Goal: Task Accomplishment & Management: Complete application form

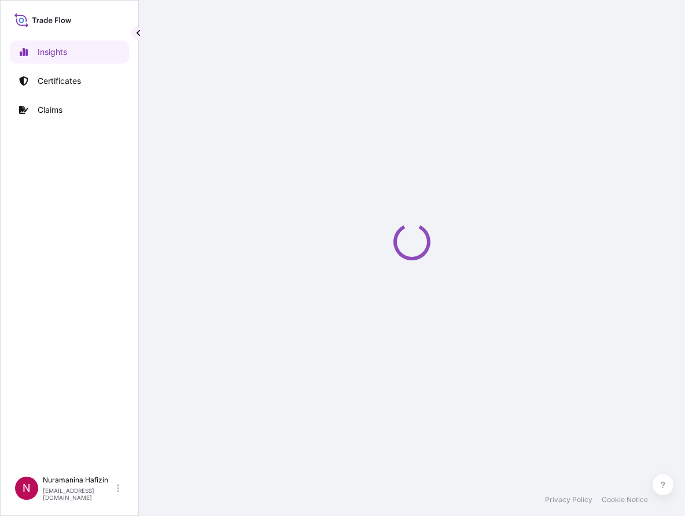
select select "2025"
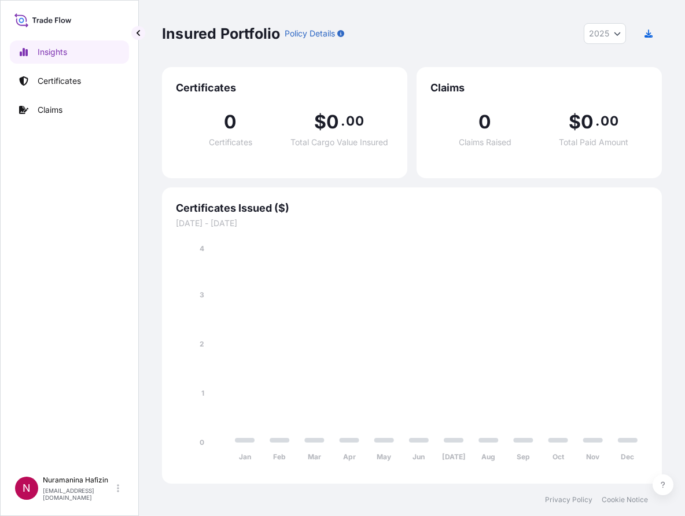
click at [47, 213] on div "Insights Certificates Claims" at bounding box center [69, 250] width 119 height 440
click at [68, 171] on div "Insights Certificates Claims" at bounding box center [69, 250] width 119 height 440
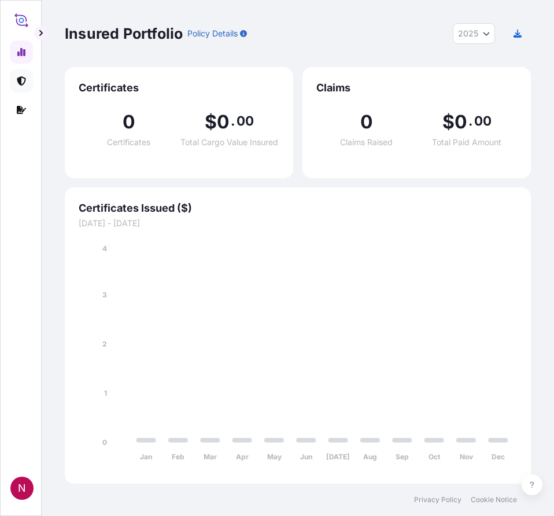
click at [20, 82] on icon at bounding box center [21, 80] width 9 height 9
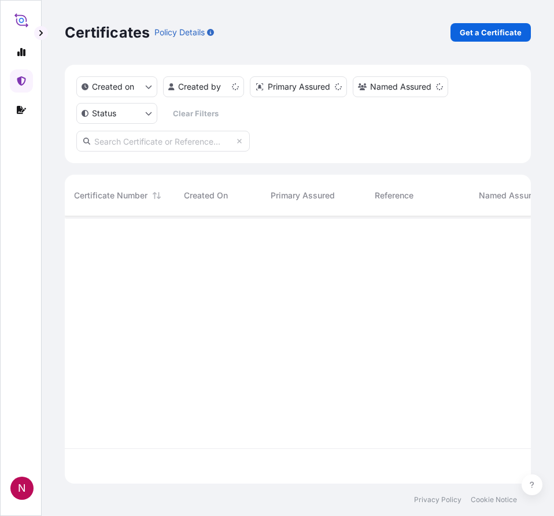
scroll to position [265, 458]
click at [496, 30] on p "Get a Certificate" at bounding box center [491, 33] width 62 height 12
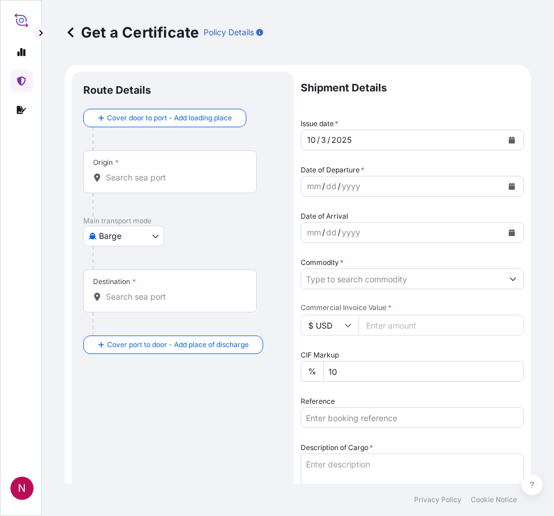
click at [126, 240] on body "N Get a Certificate Policy Details Route Details Cover door to port - Add loadi…" at bounding box center [277, 258] width 554 height 516
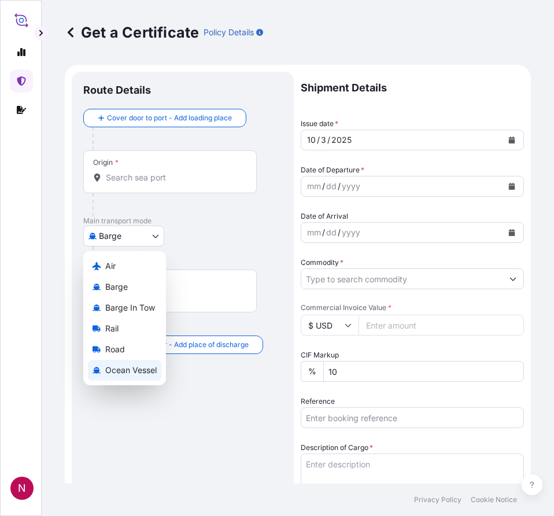
click at [127, 366] on span "Ocean Vessel" at bounding box center [130, 370] width 51 height 12
select select "Ocean Vessel"
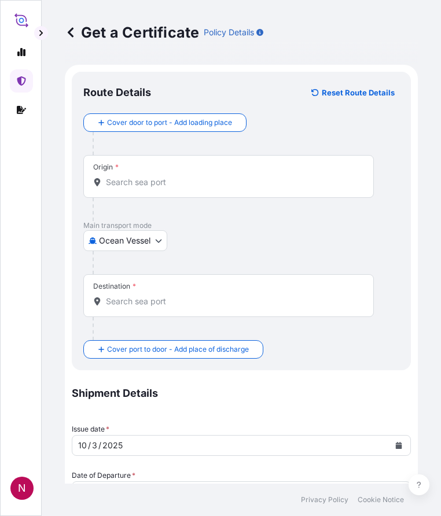
click at [160, 172] on div "Origin *" at bounding box center [228, 176] width 290 height 43
click at [160, 176] on input "Origin *" at bounding box center [232, 182] width 253 height 12
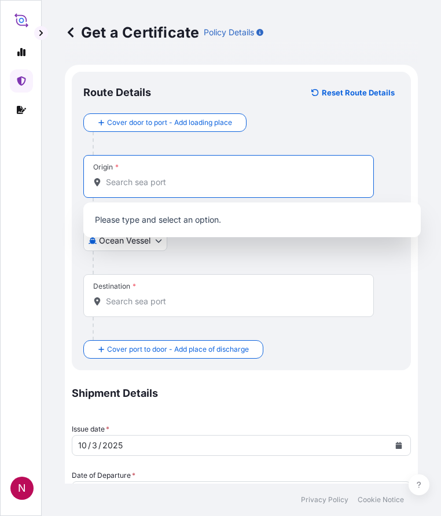
paste input "HUDDERSFIELD"
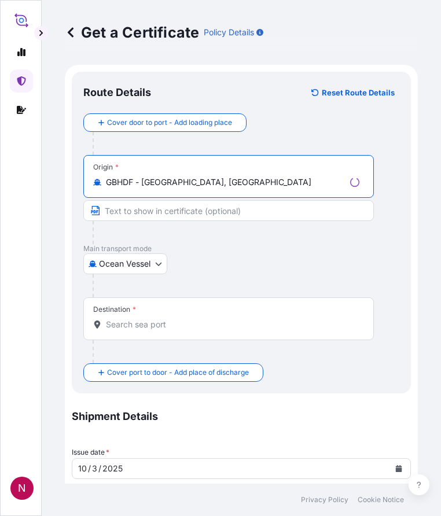
type input "GBHDF - [GEOGRAPHIC_DATA], [GEOGRAPHIC_DATA]"
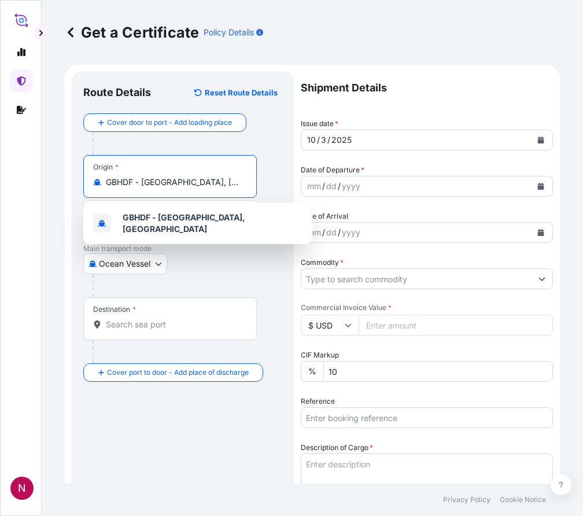
click at [538, 188] on icon "Calendar" at bounding box center [541, 186] width 6 height 7
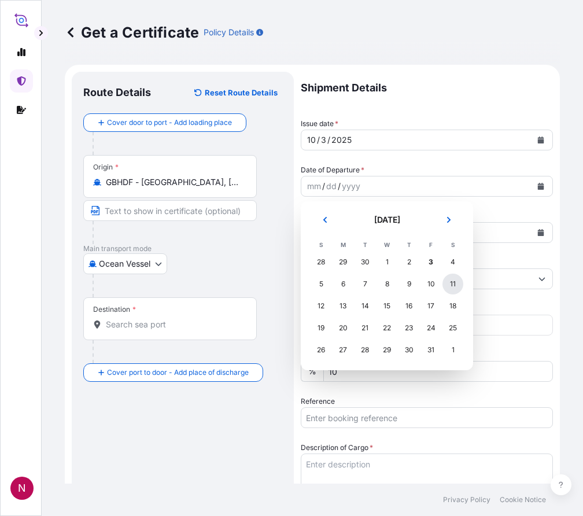
click at [455, 285] on div "11" at bounding box center [453, 284] width 21 height 21
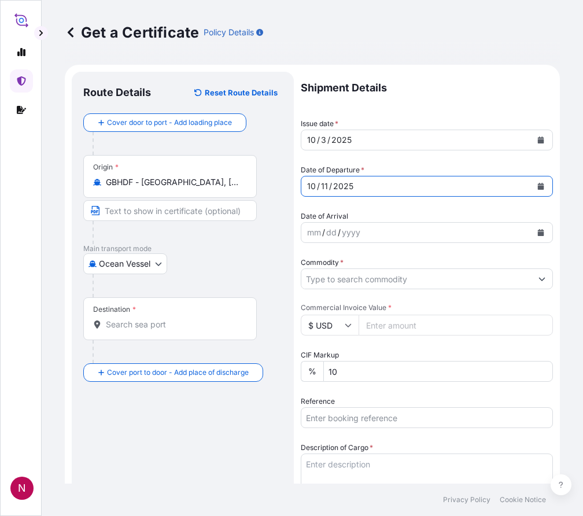
click at [381, 284] on input "Commodity *" at bounding box center [416, 278] width 230 height 21
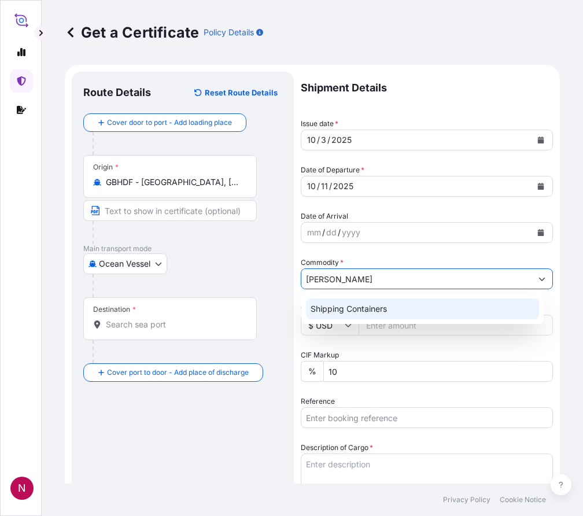
click at [378, 301] on div "Shipping Containers" at bounding box center [422, 309] width 233 height 21
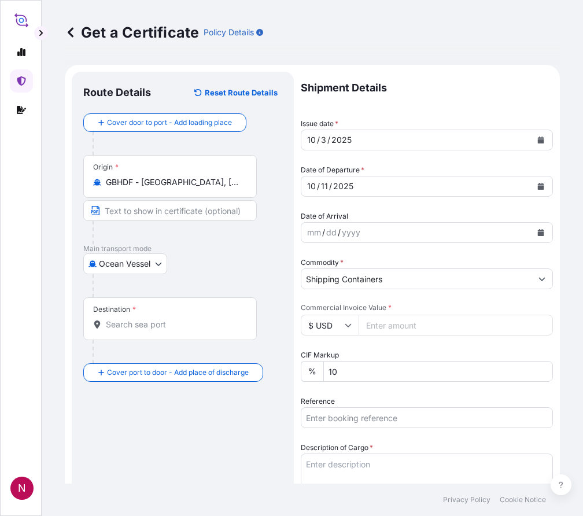
type input "Bulk Products"
click at [344, 328] on input "$ USD" at bounding box center [330, 325] width 58 height 21
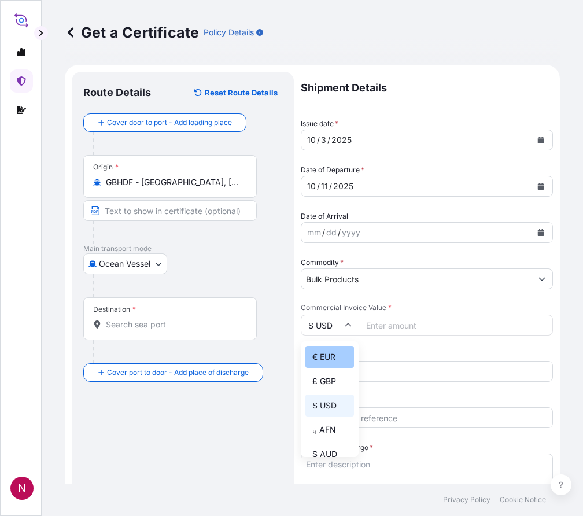
click at [319, 354] on div "€ EUR" at bounding box center [329, 357] width 49 height 22
type input "€ EUR"
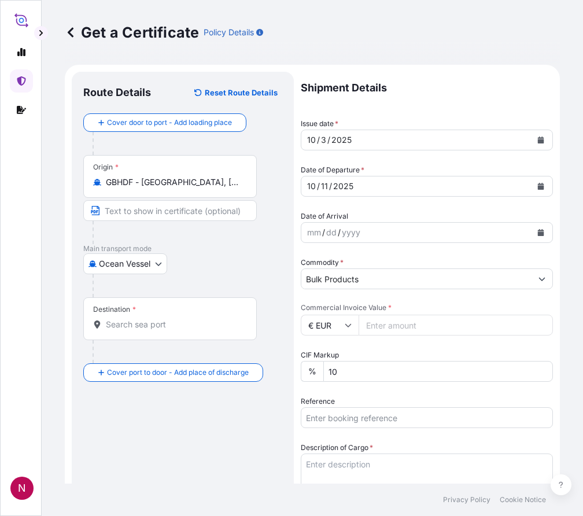
drag, startPoint x: 361, startPoint y: 326, endPoint x: 373, endPoint y: 325, distance: 11.6
click at [361, 326] on input "Commercial Invoice Value *" at bounding box center [456, 325] width 194 height 21
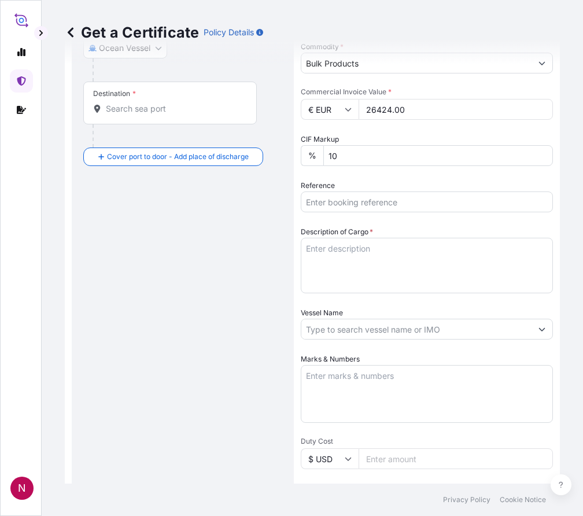
scroll to position [231, 0]
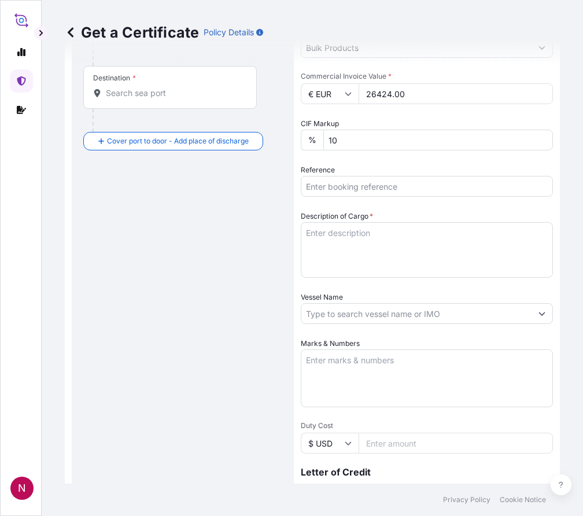
type input "26424.00"
click at [231, 238] on div "Route Details Reset Route Details Cover door to port - Add loading place Place …" at bounding box center [182, 273] width 199 height 843
click at [364, 182] on input "Reference" at bounding box center [427, 186] width 252 height 21
paste input "B000235268"
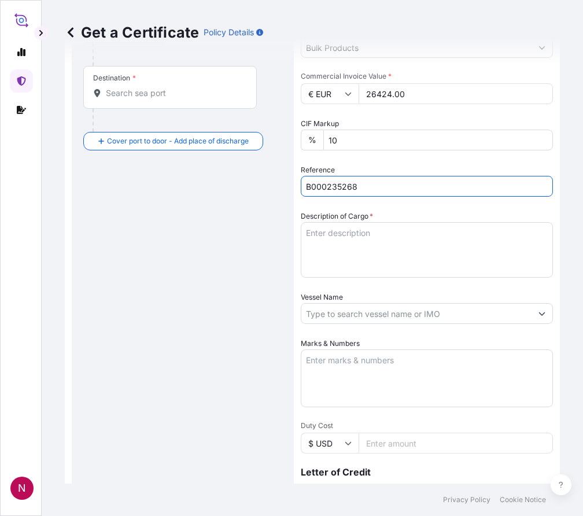
type input "B000235268"
click at [338, 237] on textarea "Description of Cargo *" at bounding box center [427, 250] width 252 height 56
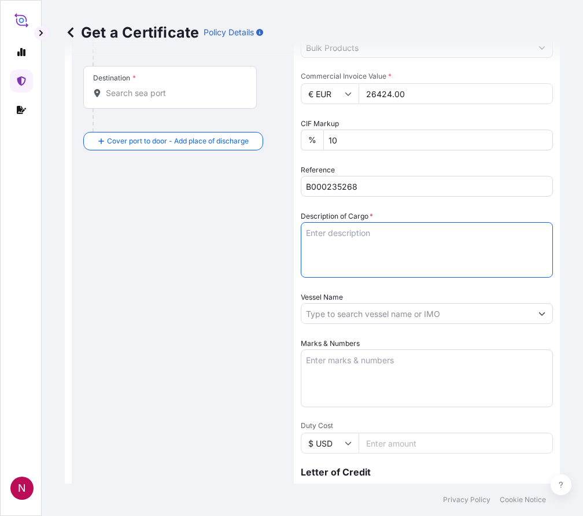
paste textarea "B000235268"
type textarea "B000235268"
drag, startPoint x: 359, startPoint y: 231, endPoint x: 256, endPoint y: 224, distance: 103.2
click at [256, 224] on form "Route Details Reset Route Details Cover door to port - Add loading place Place …" at bounding box center [312, 273] width 495 height 880
click at [364, 235] on textarea "Description of Cargo *" at bounding box center [427, 250] width 252 height 56
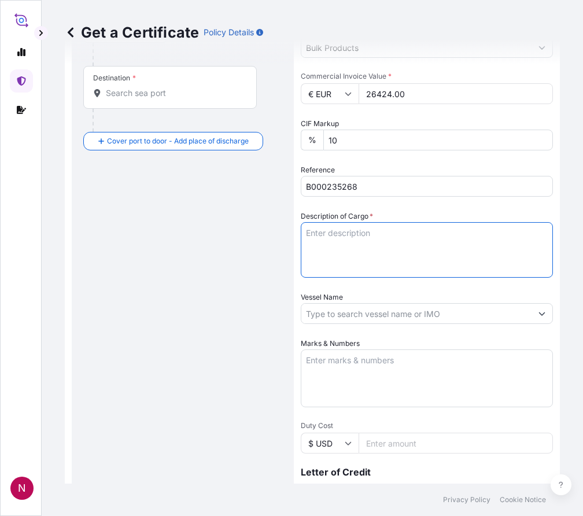
paste textarea "IBC CONTAINER LOADED ONTO 2 PALLETS LOADED INTO 1 LCL SOLSPERSE(TM) M386"
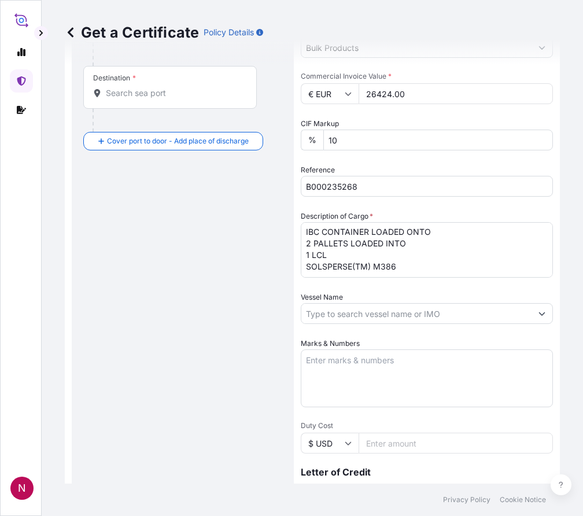
click at [304, 230] on textarea "IBC CONTAINER LOADED ONTO 2 PALLETS LOADED INTO 1 LCL SOLSPERSE(TM) M386" at bounding box center [427, 250] width 252 height 56
click at [412, 278] on div "Shipment Details Issue date * [DATE] Date of Departure * [DATE] Date of Arrival…" at bounding box center [427, 257] width 252 height 834
click at [411, 264] on textarea "2 IBC CONTAINER LOADED ONTO 2 PALLETS LOADED INTO 1 LCL SOLSPERSE(TM) M386" at bounding box center [427, 250] width 252 height 56
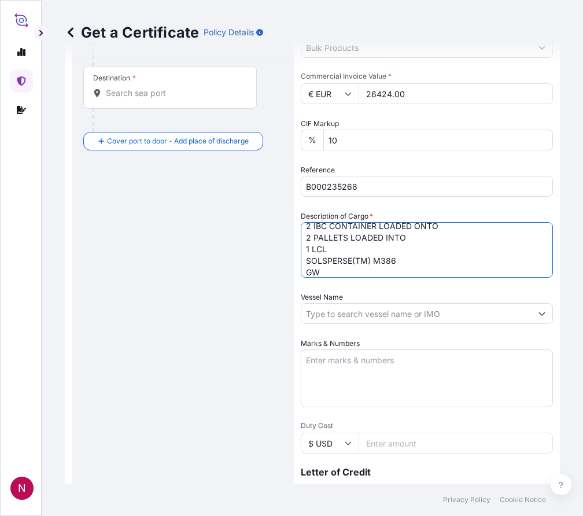
click at [303, 276] on textarea "2 IBC CONTAINER LOADED ONTO 2 PALLETS LOADED INTO 1 LCL SOLSPERSE(TM) M386 GW" at bounding box center [427, 250] width 252 height 56
click at [303, 274] on textarea "2 IBC CONTAINER LOADED ONTO 2 PALLETS LOADED INTO 1 LCL SOLSPERSE(TM) M386 GW" at bounding box center [427, 250] width 252 height 56
paste textarea ": 645.50 KGS NW: 510.00 KGS"
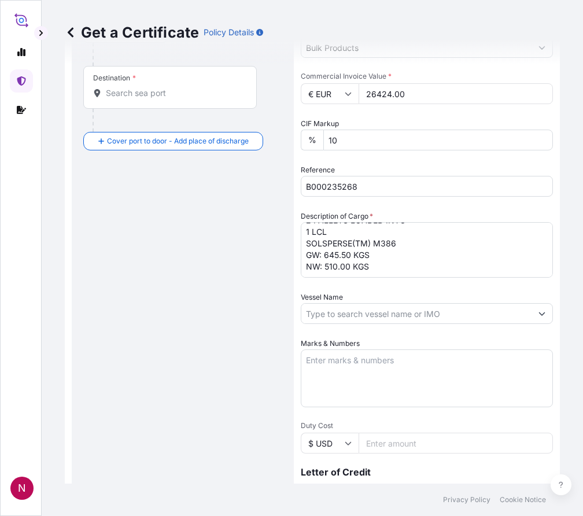
click at [338, 257] on textarea "2 IBC CONTAINER LOADED ONTO 2 PALLETS LOADED INTO 1 LCL SOLSPERSE(TM) M386 GW: …" at bounding box center [427, 250] width 252 height 56
paste textarea "1,928.2000"
click at [330, 266] on textarea "2 IBC CONTAINER LOADED ONTO 2 PALLETS LOADED INTO 1 LCL SOLSPERSE(TM) M386 GW: …" at bounding box center [427, 250] width 252 height 56
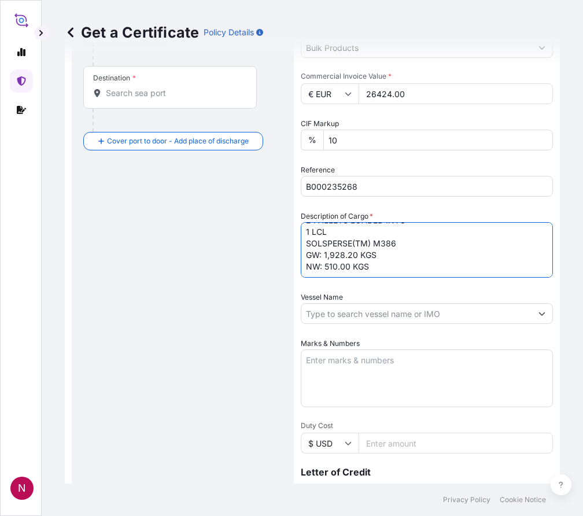
paste textarea "1,800.0000"
type textarea "2 IBC CONTAINER LOADED ONTO 2 PALLETS LOADED INTO 1 LCL SOLSPERSE(TM) M386 GW: …"
click at [370, 301] on div "Vessel Name" at bounding box center [427, 308] width 252 height 32
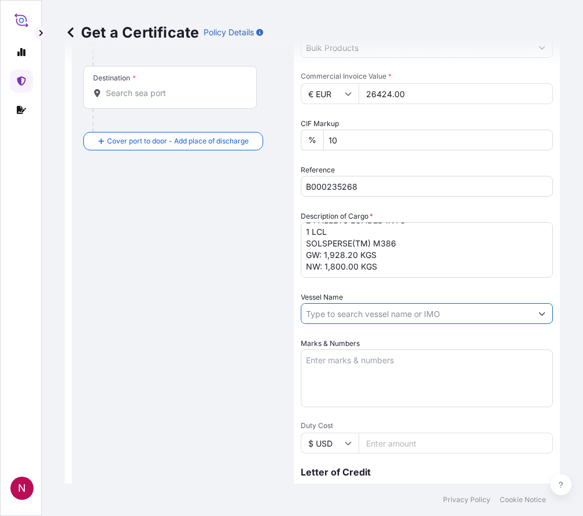
click at [366, 319] on input "Vessel Name" at bounding box center [416, 313] width 230 height 21
paste input "ALTAMIRA EXPRESS"
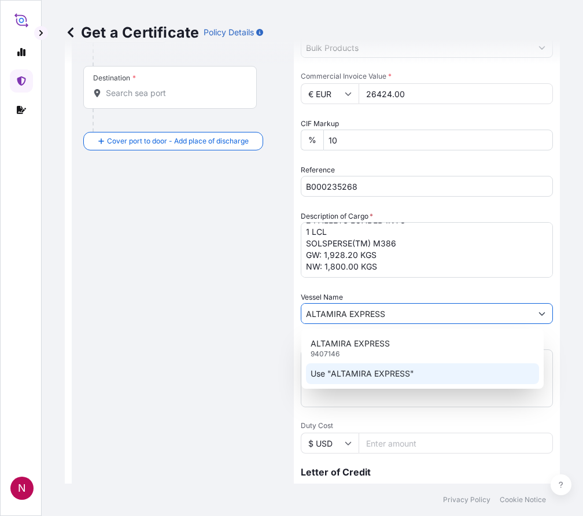
click at [343, 373] on p "Use "ALTAMIRA EXPRESS"" at bounding box center [363, 374] width 104 height 12
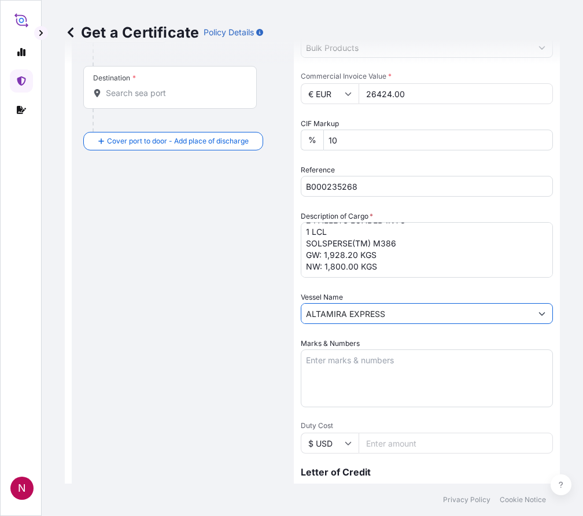
type input "ALTAMIRA EXPRESS"
click at [212, 337] on div "Route Details Reset Route Details Cover door to port - Add loading place Place …" at bounding box center [182, 273] width 199 height 843
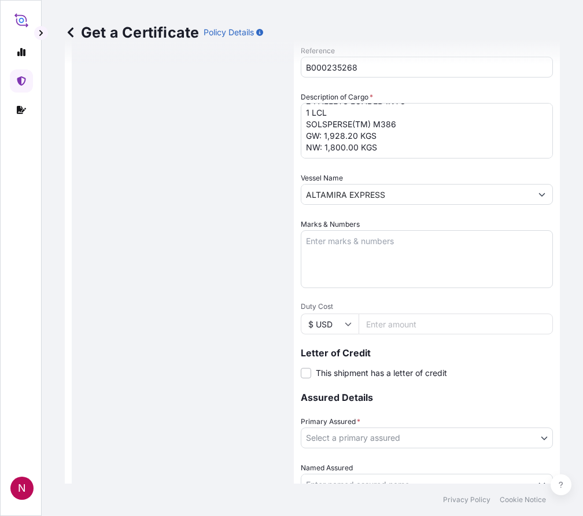
scroll to position [461, 0]
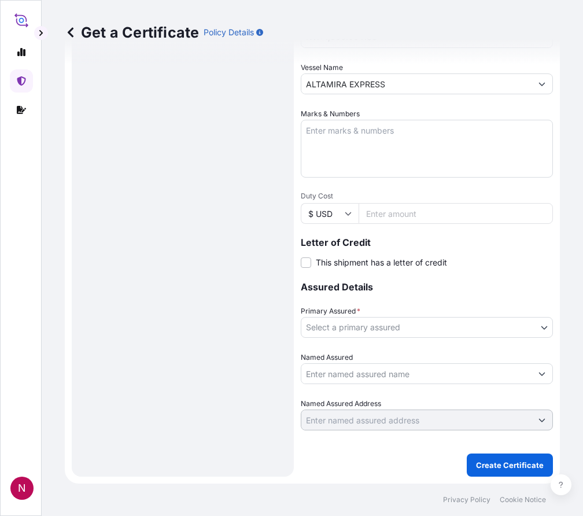
click at [393, 333] on body "2 options available. N Get a Certificate Policy Details Route Details Reset Rou…" at bounding box center [291, 258] width 583 height 516
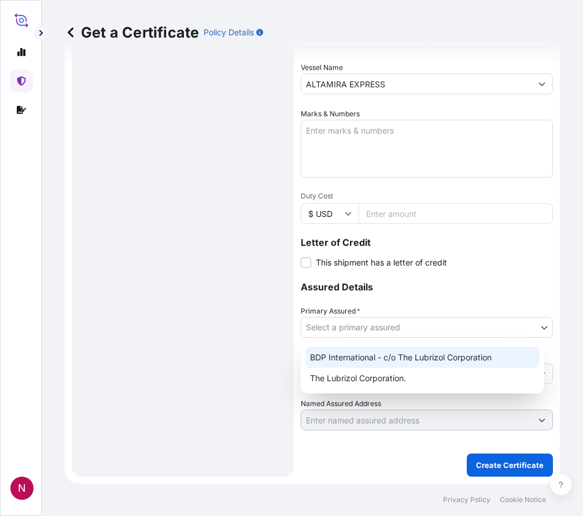
click at [359, 358] on div "BDP International - c/o The Lubrizol Corporation" at bounding box center [422, 357] width 234 height 21
select select "31972"
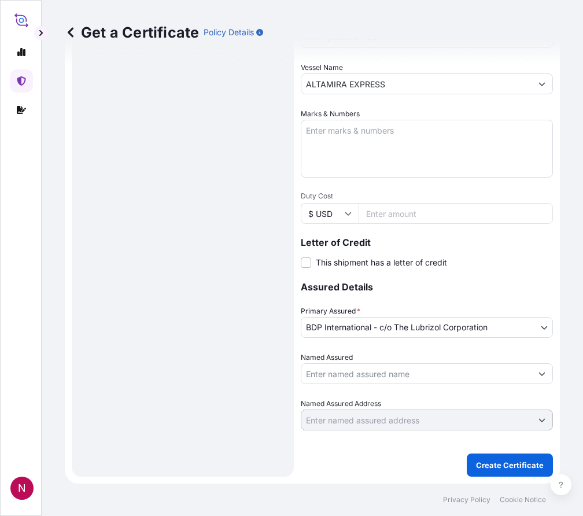
click at [335, 375] on input "Named Assured" at bounding box center [416, 373] width 230 height 21
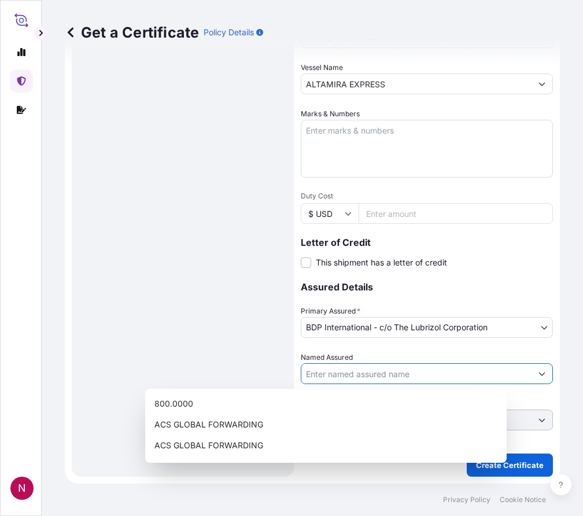
paste input "JOTUN ABU DHABI LLC"
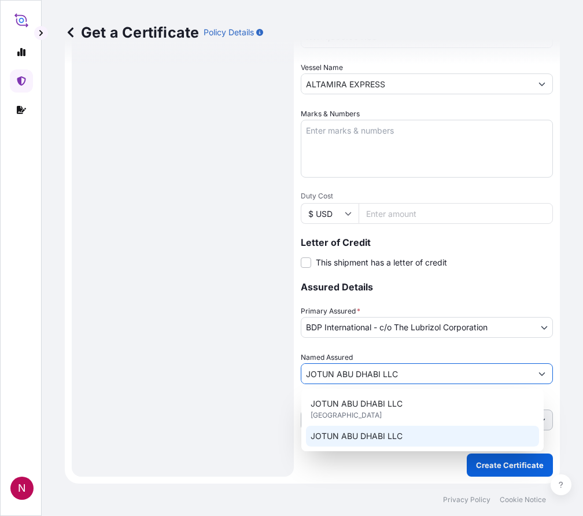
click at [377, 436] on span "JOTUN ABU DHABI LLC" at bounding box center [357, 436] width 92 height 12
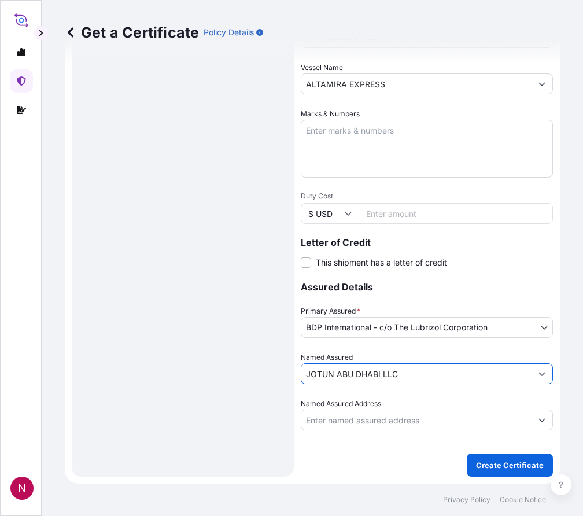
type input "JOTUN ABU DHABI LLC"
click at [203, 381] on div "Route Details Reset Route Details Cover door to port - Add loading place Place …" at bounding box center [182, 43] width 199 height 843
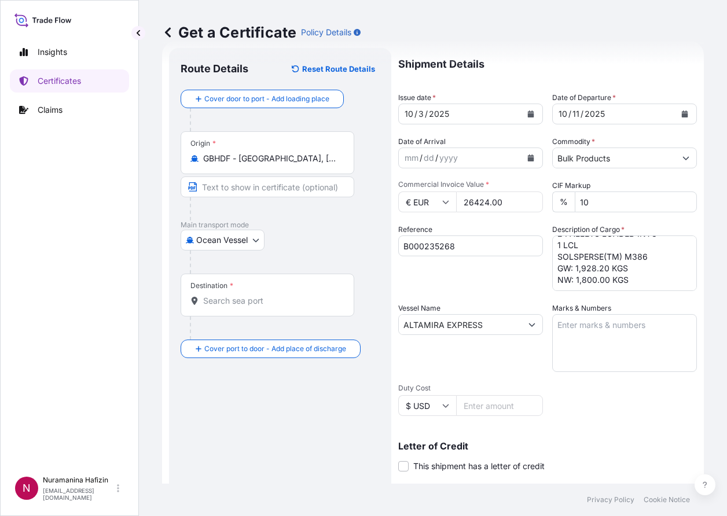
scroll to position [0, 0]
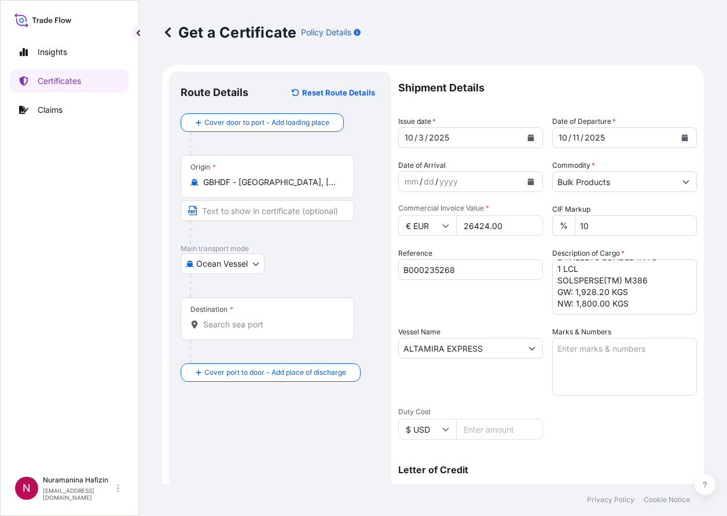
click at [587, 282] on textarea "2 IBC CONTAINER LOADED ONTO 2 PALLETS LOADED INTO 1 LCL SOLSPERSE(TM) M386 GW: …" at bounding box center [624, 287] width 145 height 56
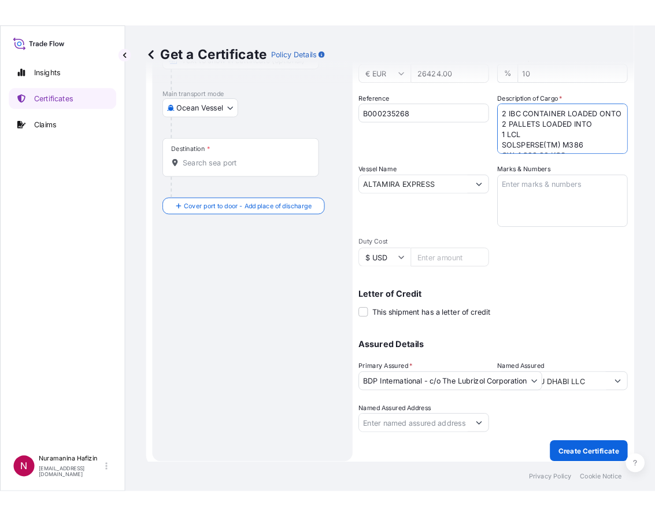
scroll to position [179, 0]
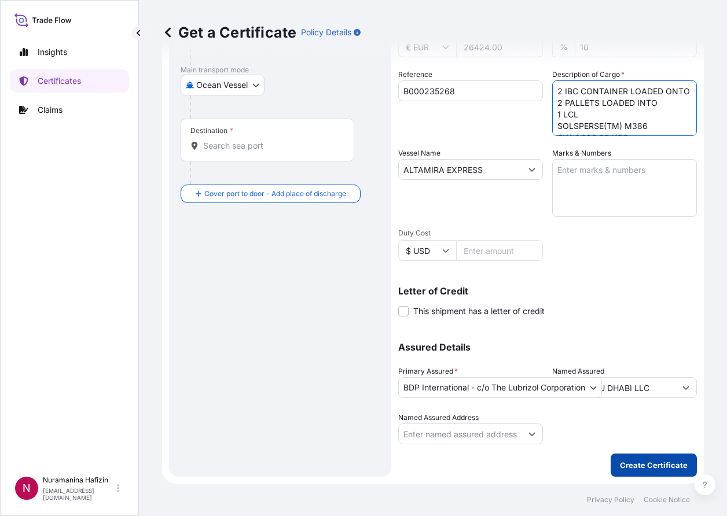
click at [627, 466] on p "Create Certificate" at bounding box center [654, 465] width 68 height 12
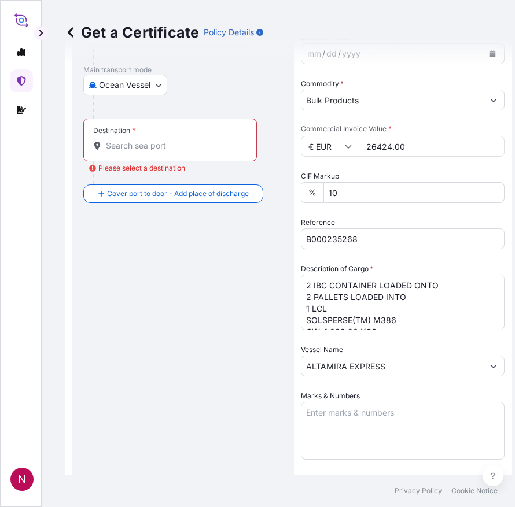
drag, startPoint x: 144, startPoint y: 131, endPoint x: 143, endPoint y: 146, distance: 15.7
click at [144, 131] on div "Destination *" at bounding box center [170, 140] width 174 height 43
click at [144, 140] on input "Destination * Please select a destination" at bounding box center [174, 146] width 137 height 12
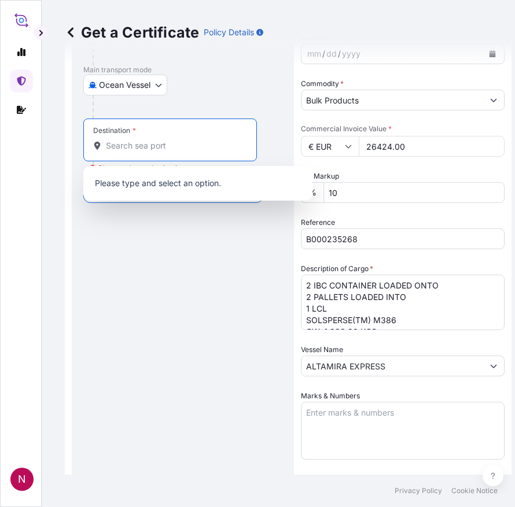
click at [143, 146] on input "Destination * Please select a destination" at bounding box center [174, 146] width 137 height 12
paste input "JEBEL ALI, [GEOGRAPHIC_DATA] E"
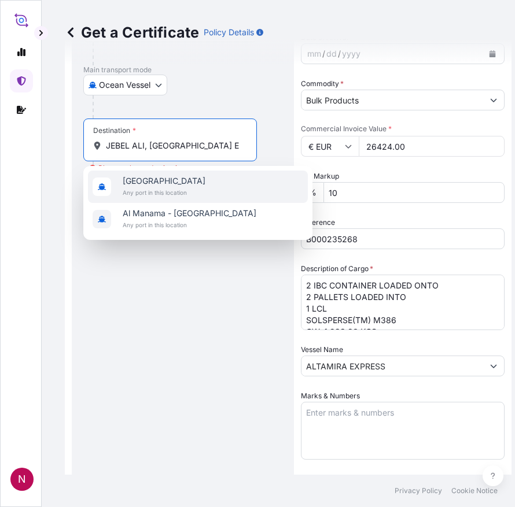
click at [198, 189] on span "Any port in this location" at bounding box center [164, 193] width 83 height 12
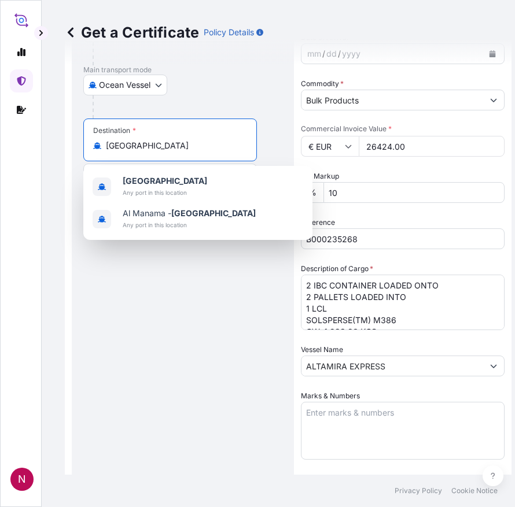
drag, startPoint x: 159, startPoint y: 148, endPoint x: 83, endPoint y: 147, distance: 75.2
click at [83, 147] on div "Destination * [GEOGRAPHIC_DATA]" at bounding box center [170, 140] width 174 height 43
paste input "JEBEL ALI, [GEOGRAPHIC_DATA] E"
click at [206, 147] on input "JEBEL ALI, [GEOGRAPHIC_DATA] E" at bounding box center [174, 146] width 137 height 12
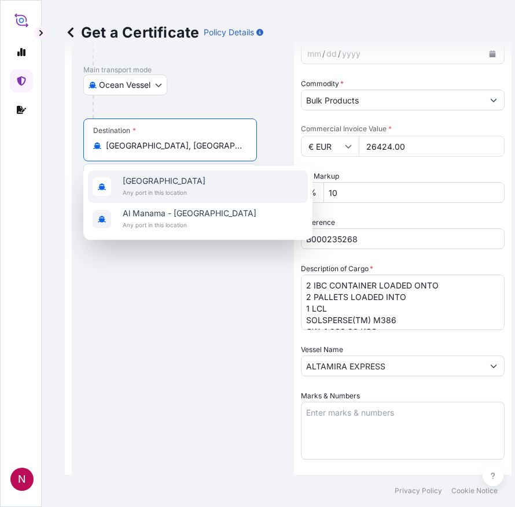
click at [194, 190] on span "Any port in this location" at bounding box center [164, 193] width 83 height 12
type input "[GEOGRAPHIC_DATA]"
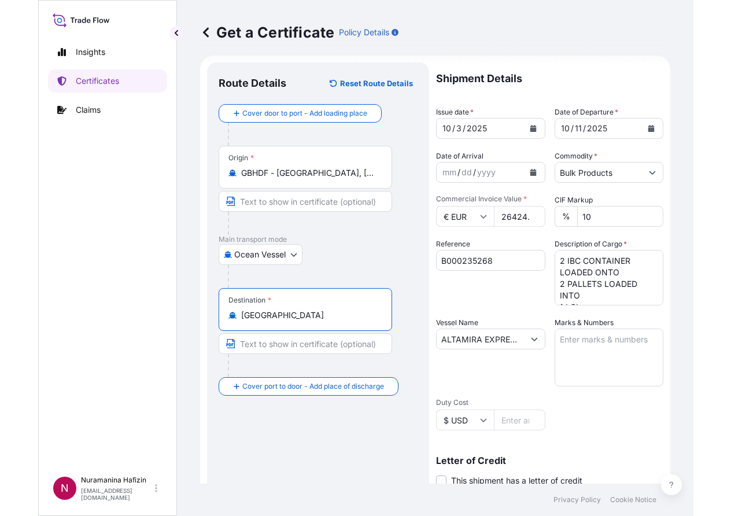
scroll to position [0, 0]
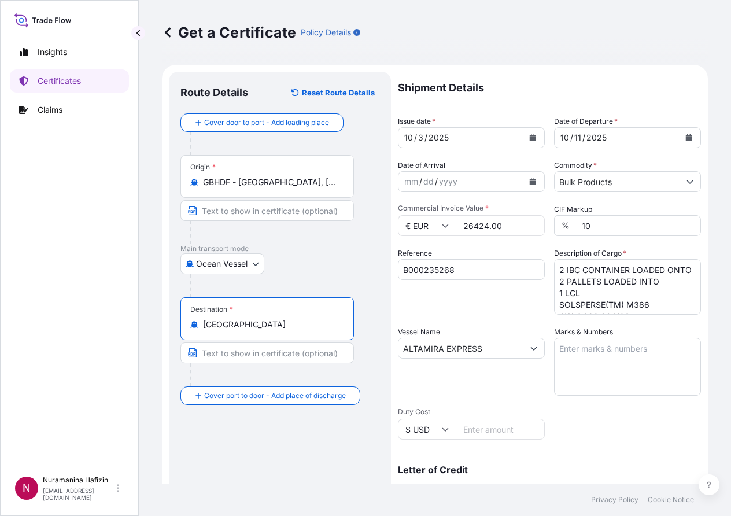
click at [607, 177] on input "Bulk Products" at bounding box center [617, 181] width 125 height 21
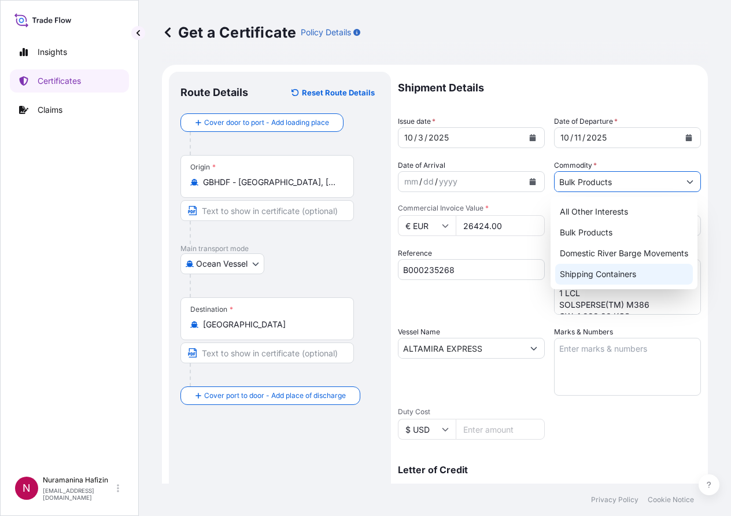
click at [622, 275] on div "Shipping Containers" at bounding box center [624, 274] width 138 height 21
type input "Shipping Containers"
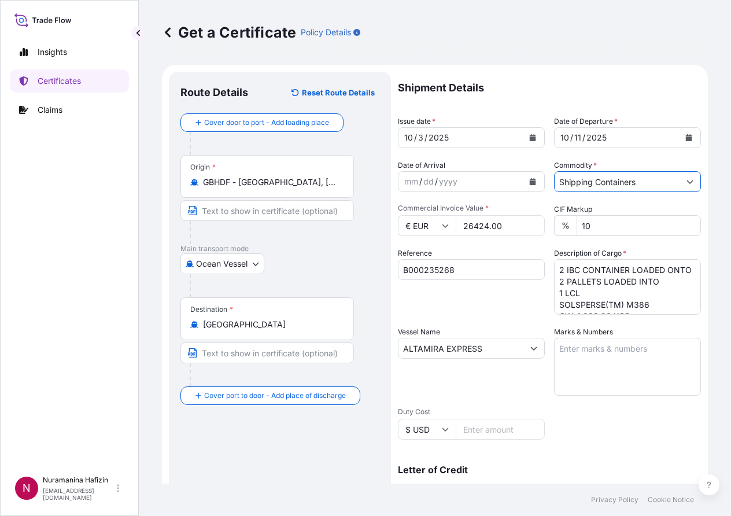
click at [642, 51] on div "Get a Certificate Policy Details" at bounding box center [435, 32] width 546 height 65
click at [201, 462] on div "Route Details Reset Route Details Cover door to port - Add loading place Place …" at bounding box center [279, 363] width 199 height 561
click at [68, 384] on div "Insights Certificates Claims" at bounding box center [69, 250] width 119 height 440
click at [447, 310] on div "Reference B000235268" at bounding box center [471, 281] width 147 height 67
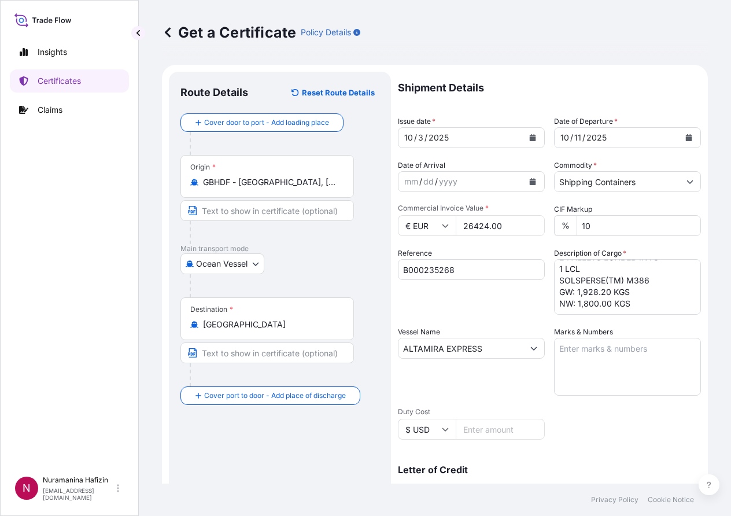
click at [333, 263] on div "Ocean Vessel Air Barge Barge in Tow Rail Road [GEOGRAPHIC_DATA]" at bounding box center [279, 263] width 199 height 21
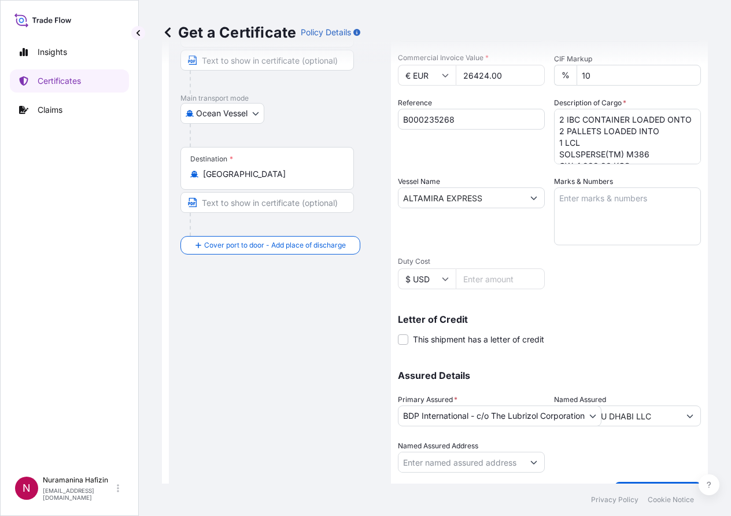
scroll to position [179, 0]
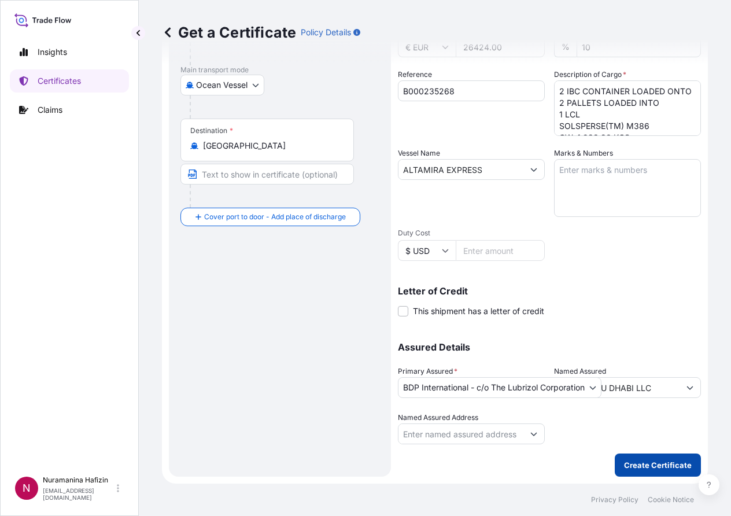
click at [628, 465] on p "Create Certificate" at bounding box center [658, 465] width 68 height 12
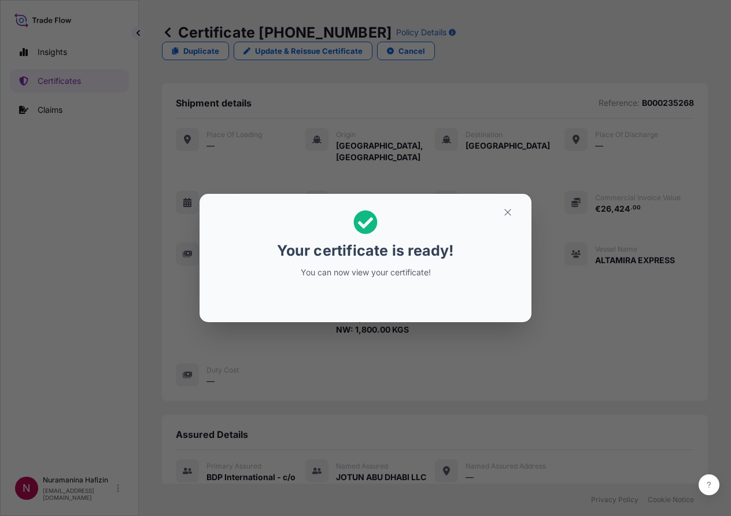
click at [61, 322] on div "Your certificate is ready! You can now view your certificate!" at bounding box center [365, 258] width 731 height 516
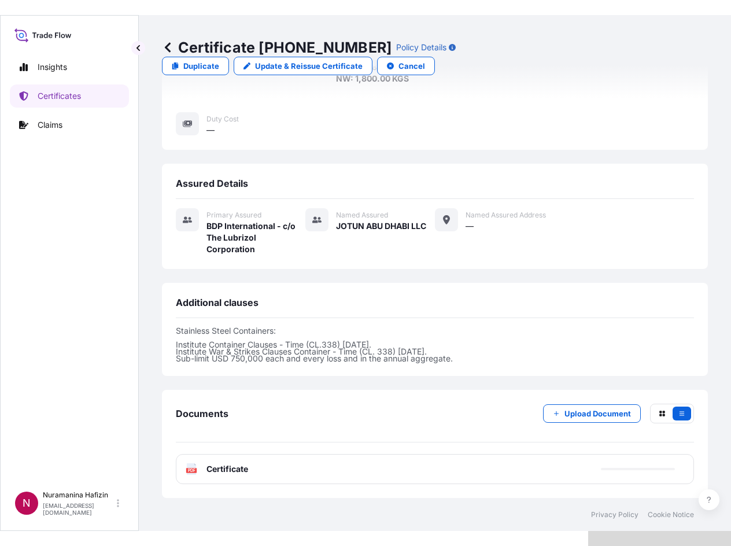
scroll to position [331, 0]
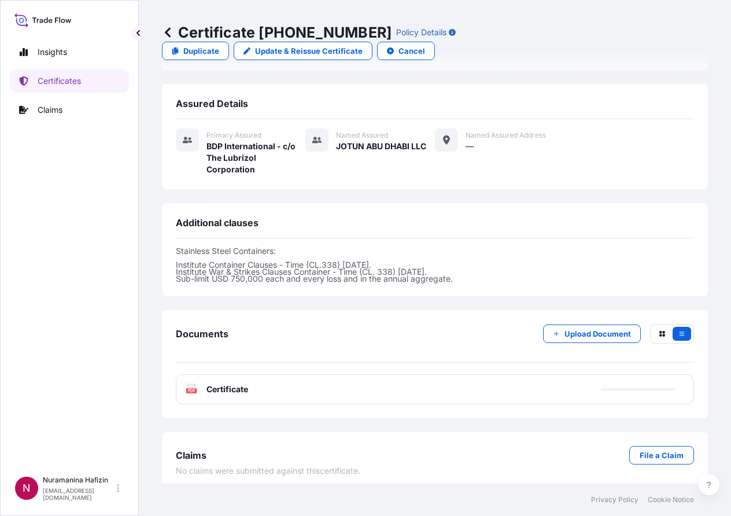
click at [272, 390] on div "PDF Certificate" at bounding box center [435, 389] width 518 height 30
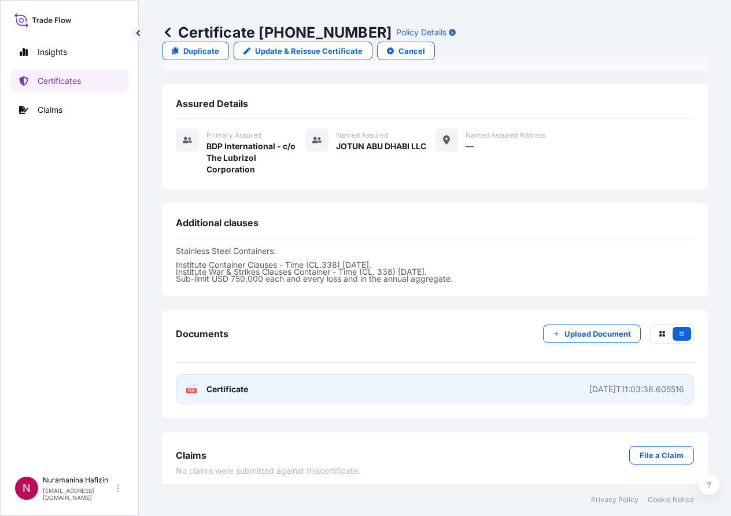
click at [249, 389] on link "PDF Certificate [DATE]T11:03:38.605516" at bounding box center [435, 389] width 518 height 30
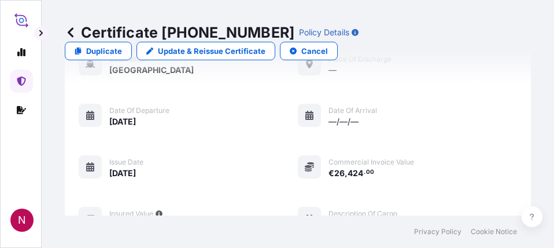
scroll to position [146, 0]
